Goal: Transaction & Acquisition: Purchase product/service

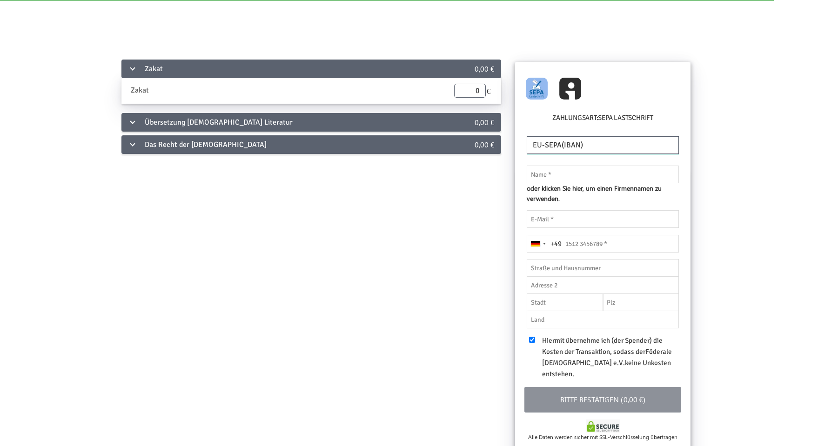
click at [592, 143] on select "EU-SEPA(IBAN) UnitedStates(ACH) UnitedKingdom(BACS) [GEOGRAPHIC_DATA](BECS) [GE…" at bounding box center [603, 145] width 152 height 18
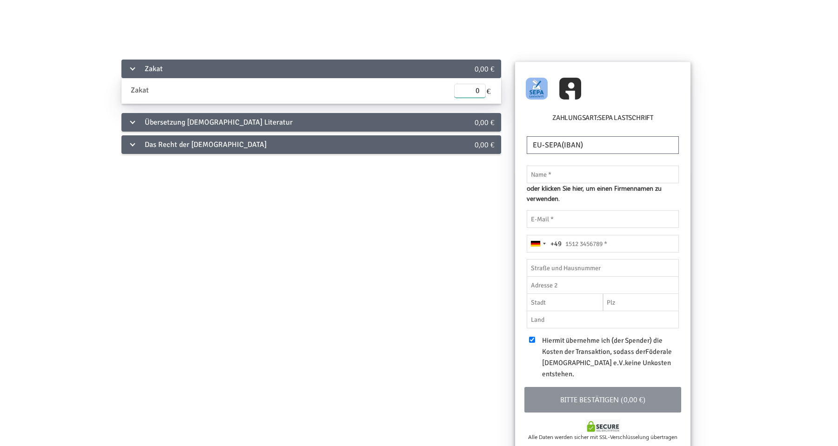
drag, startPoint x: 458, startPoint y: 96, endPoint x: 477, endPoint y: 103, distance: 19.4
click at [459, 96] on input "0" at bounding box center [470, 91] width 32 height 14
click at [570, 86] on img at bounding box center [570, 89] width 22 height 22
radio input "true"
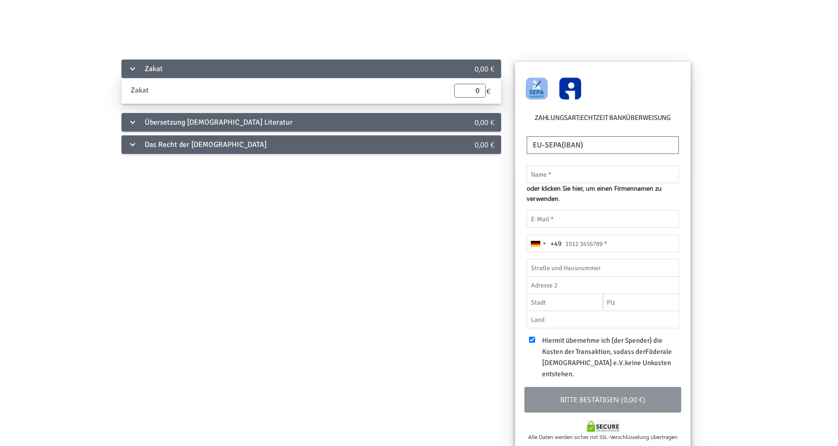
click at [537, 92] on img at bounding box center [537, 89] width 22 height 22
radio input "true"
click at [568, 85] on img at bounding box center [570, 89] width 22 height 22
radio input "true"
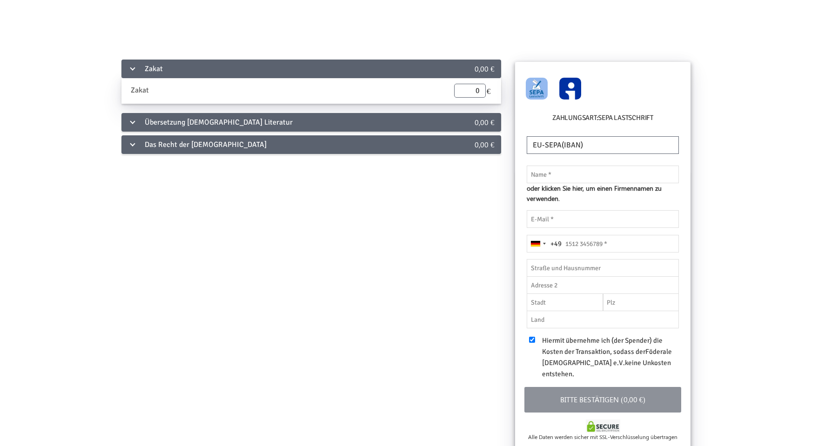
click at [527, 92] on img at bounding box center [537, 89] width 22 height 22
radio input "true"
click at [242, 145] on div "Das Recht der [DEMOGRAPHIC_DATA]" at bounding box center [281, 144] width 320 height 19
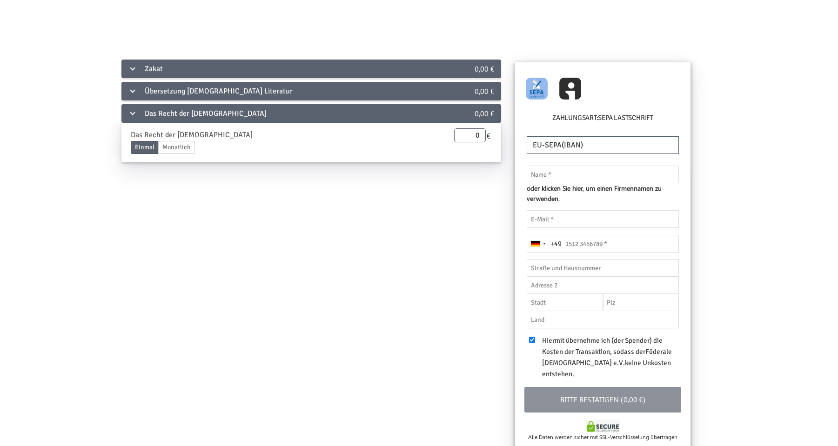
click at [210, 105] on div "Das Recht der [DEMOGRAPHIC_DATA]" at bounding box center [281, 113] width 320 height 19
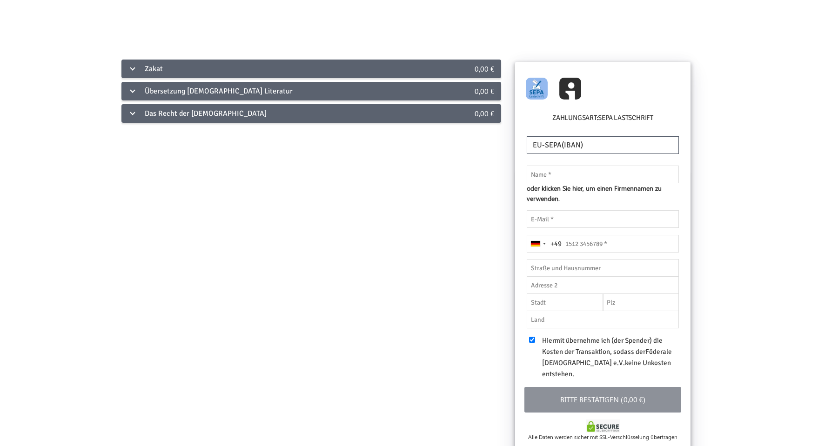
click at [215, 92] on div "Übersetzung [DEMOGRAPHIC_DATA] Literatur" at bounding box center [281, 91] width 320 height 19
